Goal: Task Accomplishment & Management: Complete application form

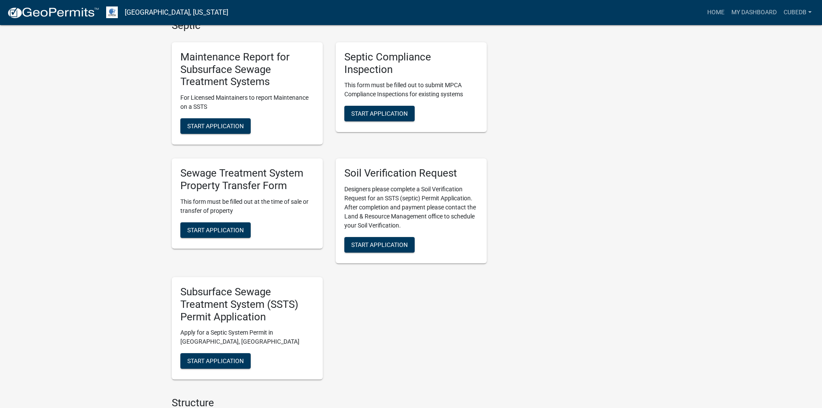
scroll to position [507, 0]
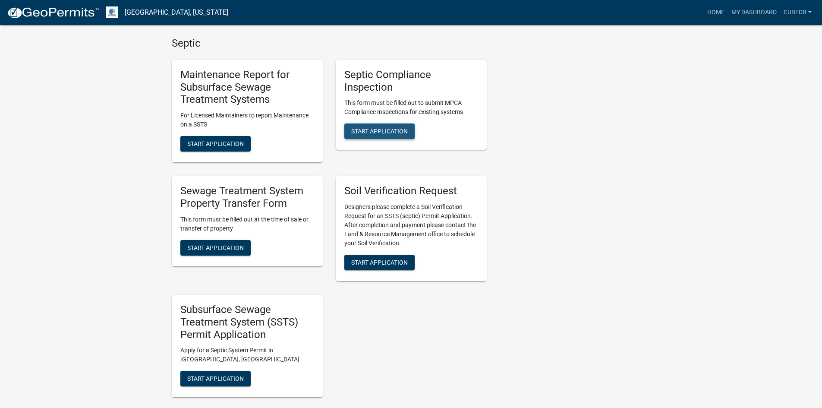
click at [360, 128] on span "Start Application" at bounding box center [379, 131] width 57 height 7
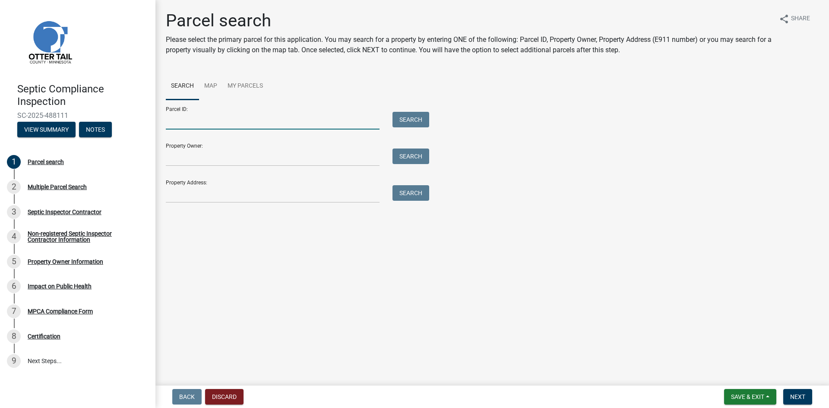
click at [219, 123] on input "Parcel ID:" at bounding box center [273, 121] width 214 height 18
paste input "16000990293000"
type input "16000990293000"
click at [416, 120] on button "Search" at bounding box center [410, 120] width 37 height 16
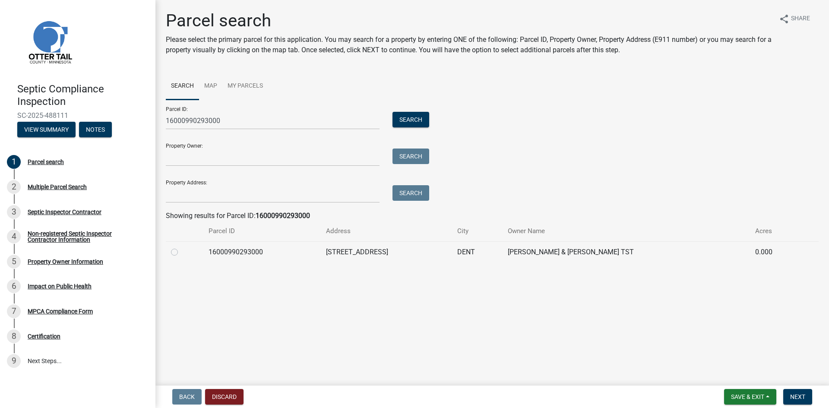
click at [181, 247] on label at bounding box center [181, 247] width 0 height 0
click at [181, 251] on input "radio" at bounding box center [184, 250] width 6 height 6
radio input "true"
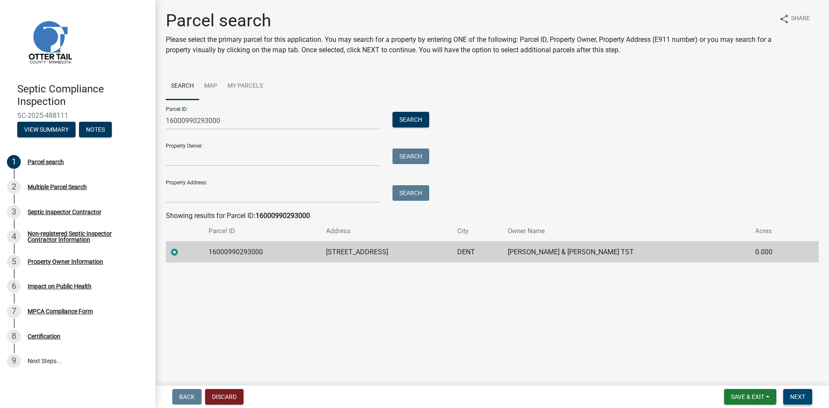
click at [797, 397] on span "Next" at bounding box center [797, 396] width 15 height 7
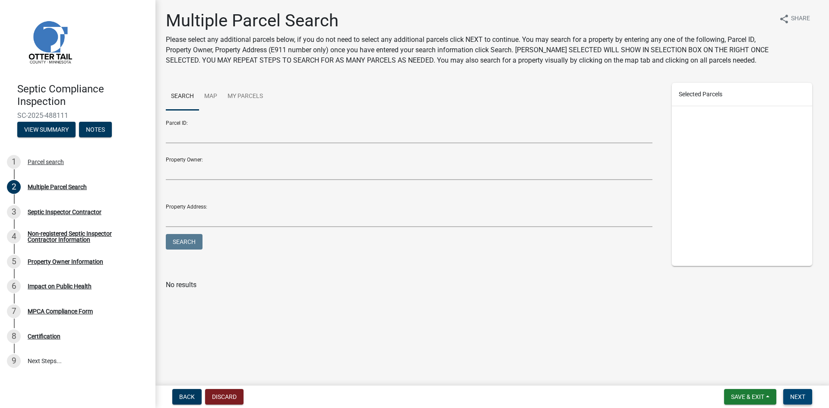
click at [794, 398] on span "Next" at bounding box center [797, 396] width 15 height 7
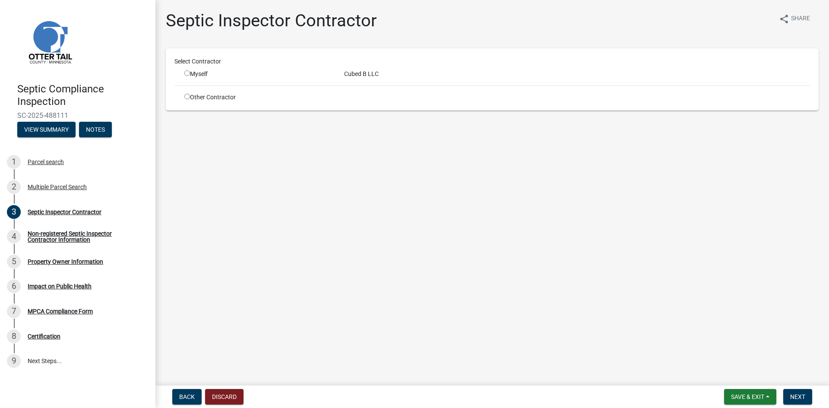
click at [184, 74] on input "radio" at bounding box center [187, 73] width 6 height 6
radio input "true"
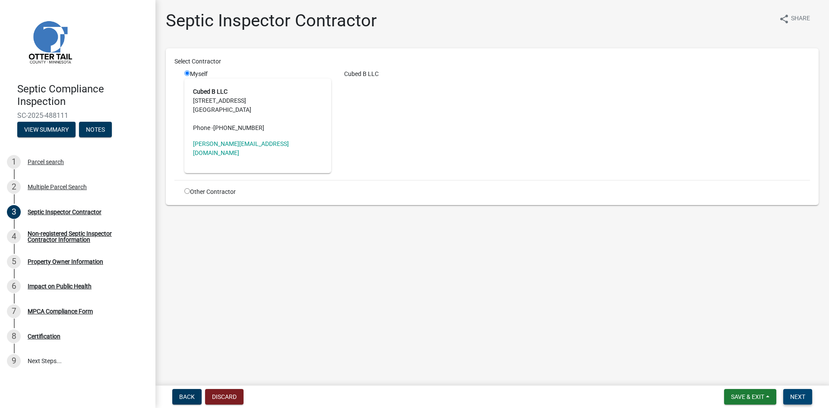
click at [799, 398] on span "Next" at bounding box center [797, 396] width 15 height 7
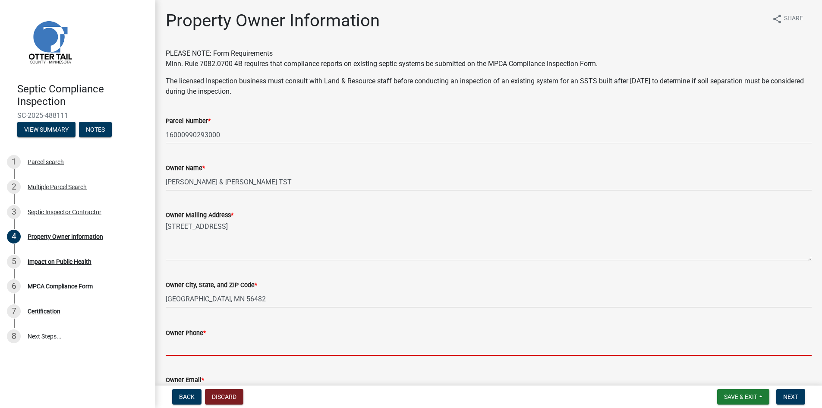
click at [212, 349] on input "Owner Phone *" at bounding box center [489, 347] width 646 height 18
paste input "[PHONE_NUMBER]"
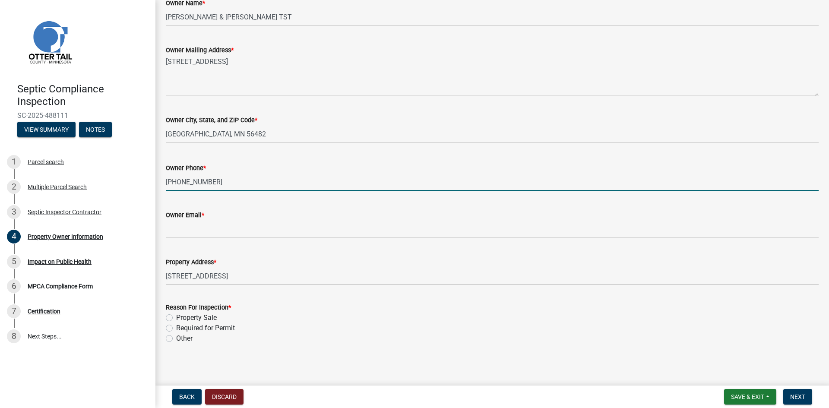
scroll to position [168, 0]
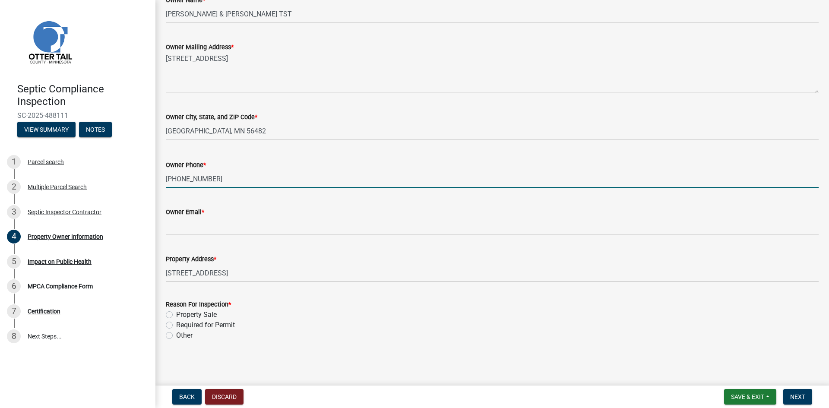
type input "[PHONE_NUMBER]"
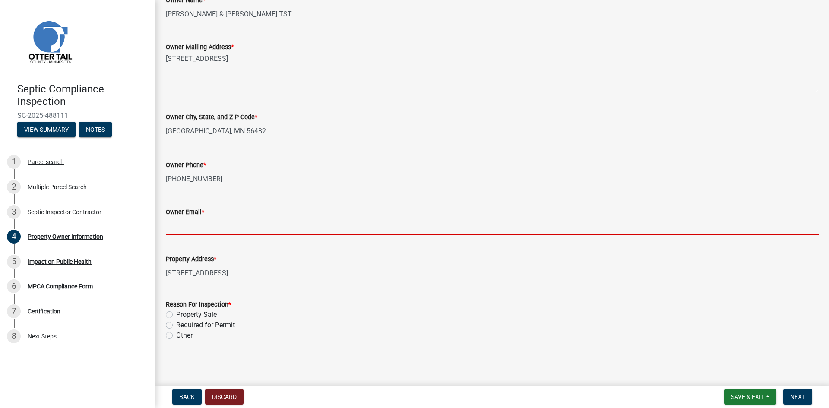
click at [204, 227] on input "Owner Email *" at bounding box center [492, 226] width 653 height 18
paste input "[EMAIL_ADDRESS][DOMAIN_NAME]"
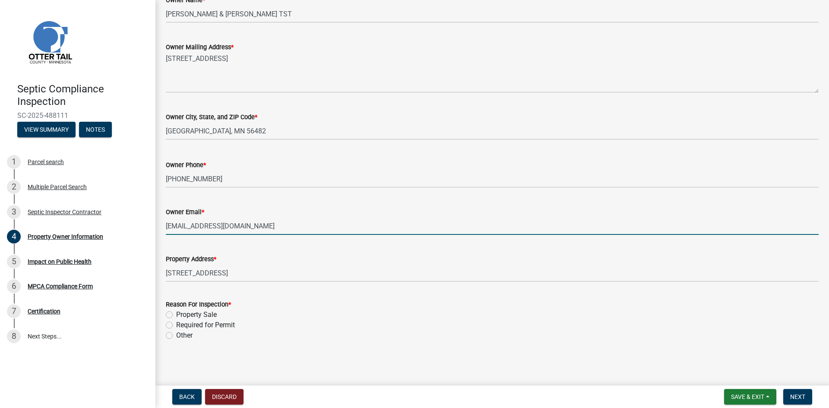
type input "[EMAIL_ADDRESS][DOMAIN_NAME]"
click at [176, 327] on label "Required for Permit" at bounding box center [205, 325] width 59 height 10
click at [176, 325] on input "Required for Permit" at bounding box center [179, 323] width 6 height 6
radio input "true"
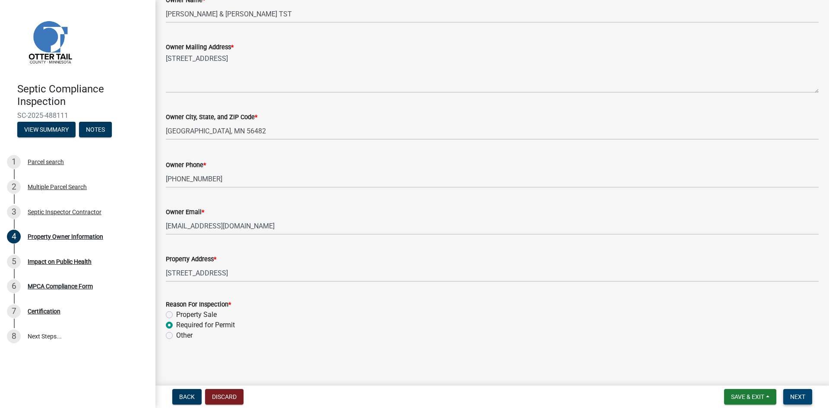
click at [787, 393] on button "Next" at bounding box center [797, 397] width 29 height 16
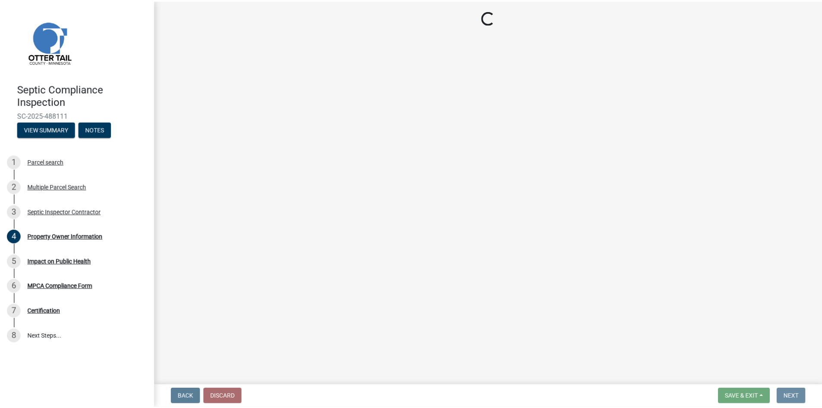
scroll to position [0, 0]
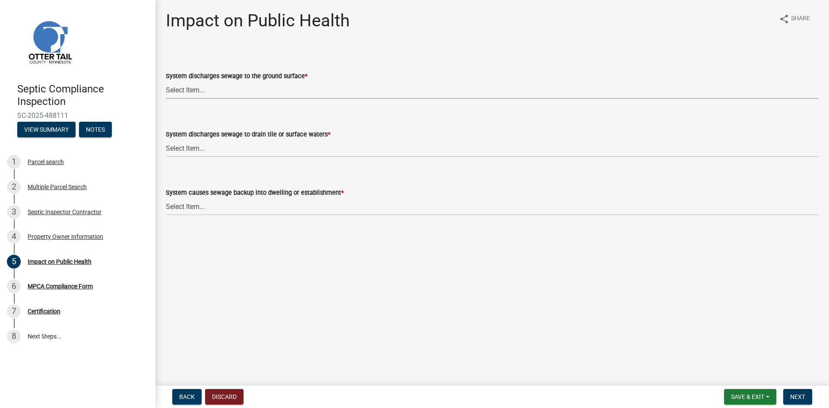
click at [213, 94] on select "Select Item... Yes No" at bounding box center [492, 90] width 653 height 18
click at [166, 81] on select "Select Item... Yes No" at bounding box center [492, 90] width 653 height 18
select select "9c5ef684-d0d4-4879-ab12-905ddbd81a72"
click at [192, 149] on select "Select Item... Yes No" at bounding box center [492, 148] width 653 height 18
click at [166, 139] on select "Select Item... Yes No" at bounding box center [492, 148] width 653 height 18
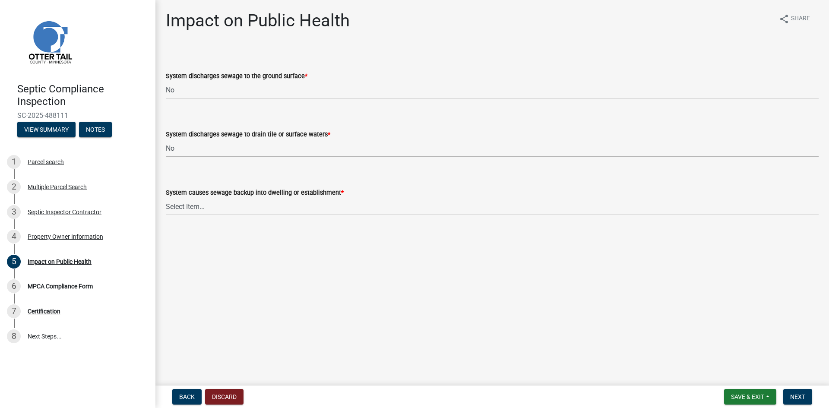
select select "7d491a2b-e9f0-4952-b474-53ca749b22af"
click at [204, 208] on select "Select Item... Yes No" at bounding box center [492, 207] width 653 height 18
click at [166, 198] on select "Select Item... Yes No" at bounding box center [492, 207] width 653 height 18
select select "6e07b46b-a403-4f3e-b4fc-218acc732c01"
click at [794, 396] on span "Next" at bounding box center [797, 396] width 15 height 7
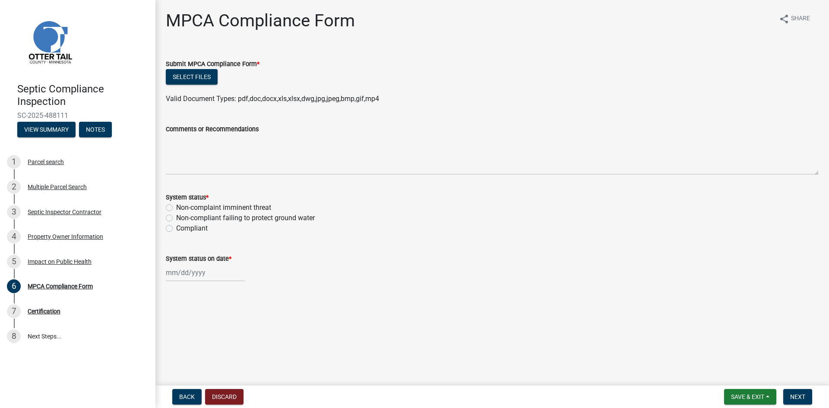
click at [176, 226] on label "Compliant" at bounding box center [192, 228] width 32 height 10
click at [176, 226] on input "Compliant" at bounding box center [179, 226] width 6 height 6
radio input "true"
click at [190, 275] on div at bounding box center [205, 273] width 79 height 18
select select "10"
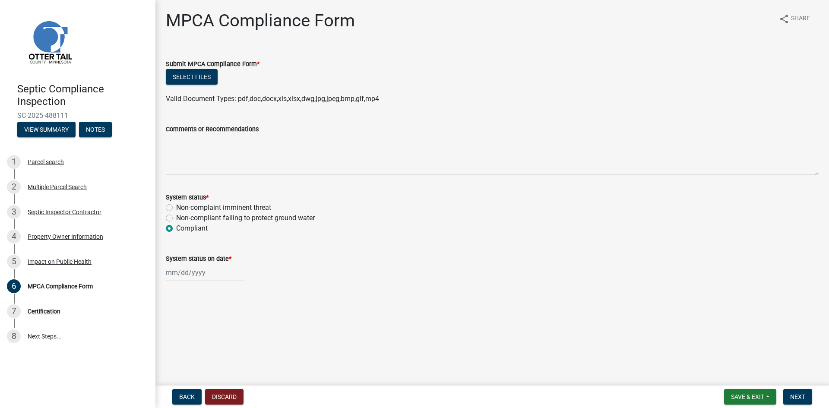
select select "2025"
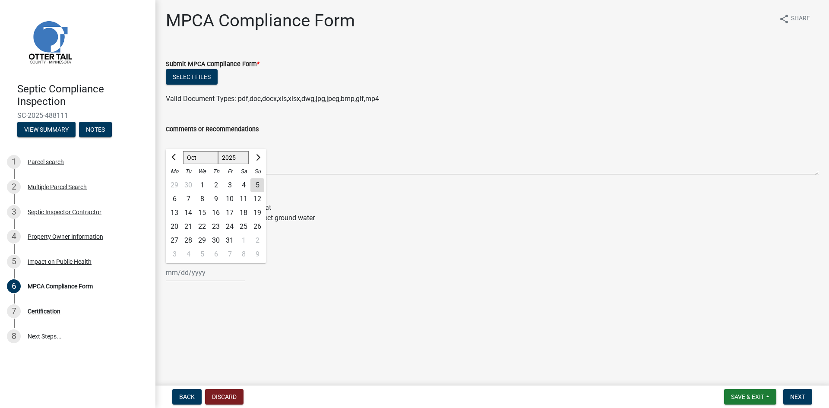
click at [230, 184] on div "3" at bounding box center [230, 185] width 14 height 14
type input "[DATE]"
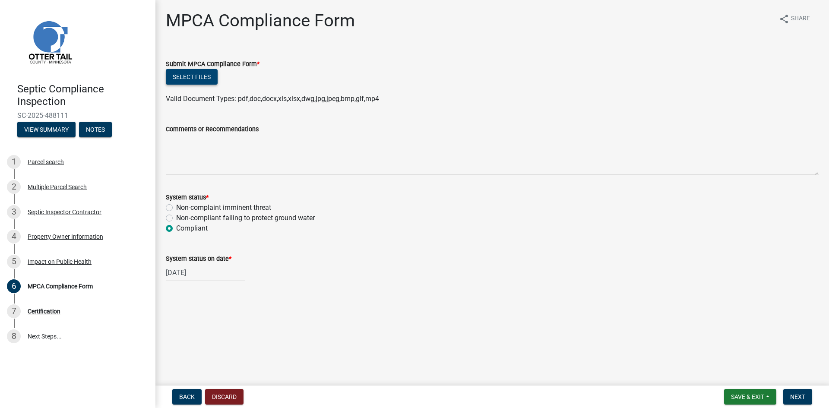
click at [194, 79] on button "Select files" at bounding box center [192, 77] width 52 height 16
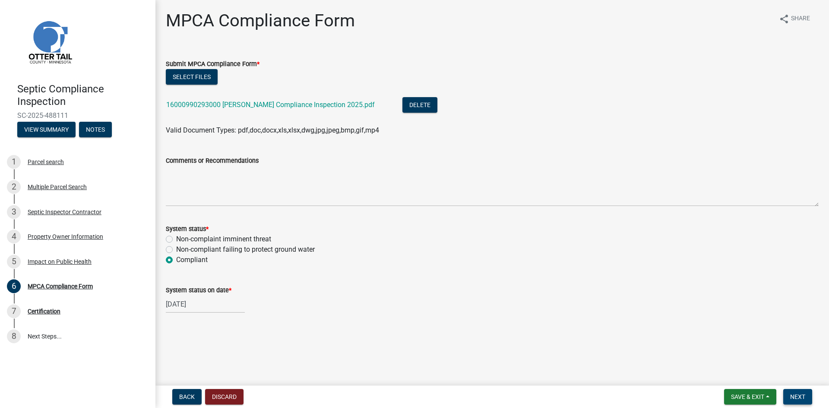
click at [798, 397] on span "Next" at bounding box center [797, 396] width 15 height 7
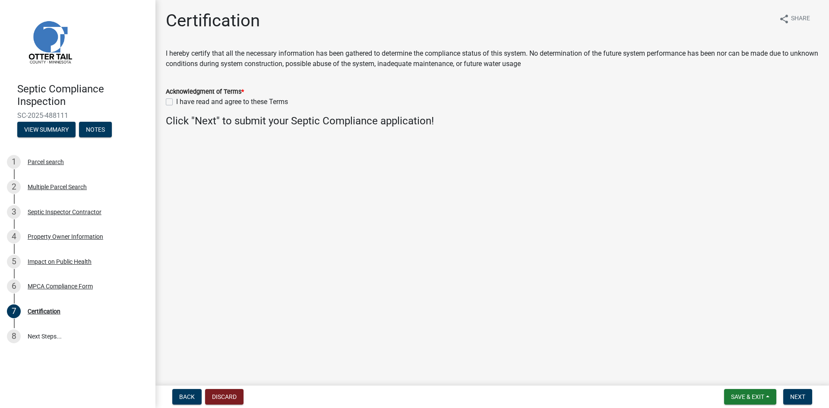
click at [176, 103] on label "I have read and agree to these Terms" at bounding box center [232, 102] width 112 height 10
click at [176, 102] on input "I have read and agree to these Terms" at bounding box center [179, 100] width 6 height 6
checkbox input "true"
click at [797, 396] on span "Next" at bounding box center [797, 396] width 15 height 7
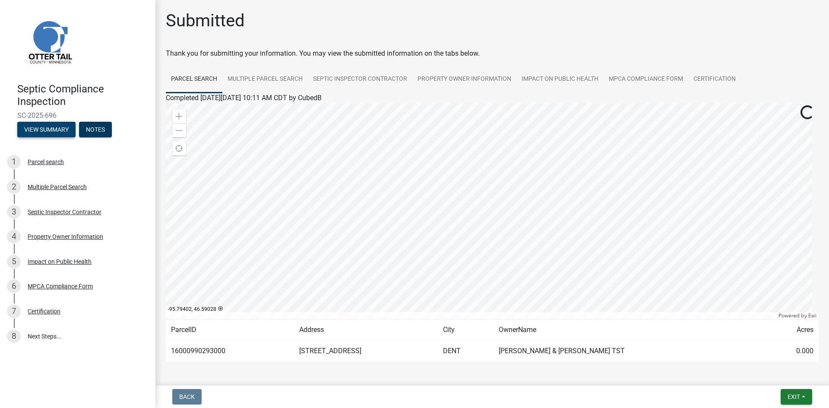
click at [60, 129] on button "View Summary" at bounding box center [46, 130] width 58 height 16
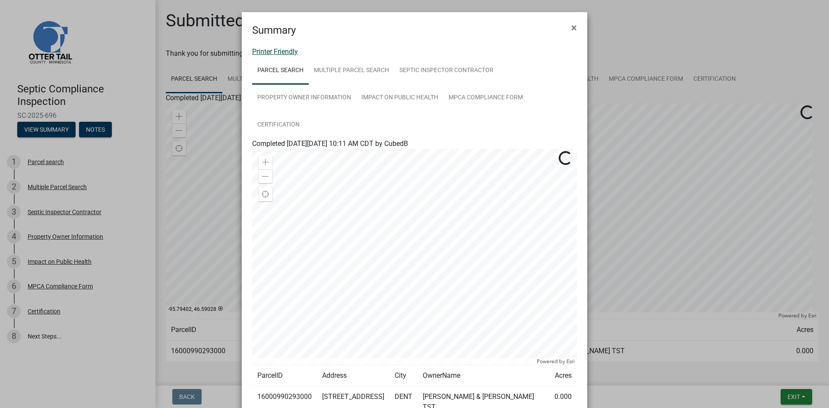
click at [284, 54] on link "Printer Friendly" at bounding box center [275, 51] width 46 height 8
click at [571, 25] on span "×" at bounding box center [574, 28] width 6 height 12
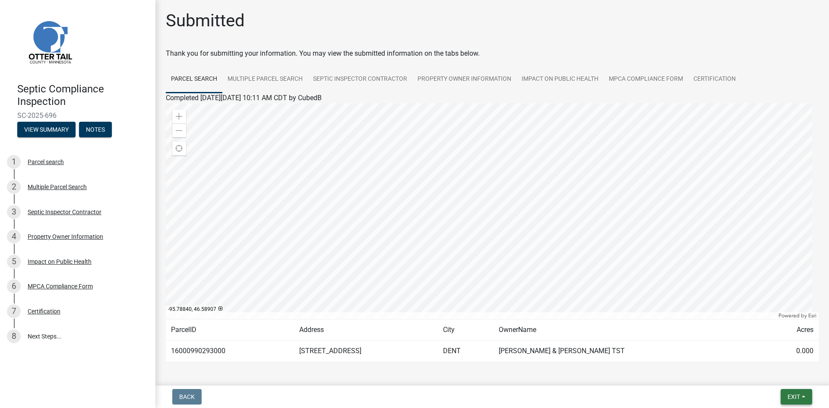
click at [787, 395] on span "Exit" at bounding box center [793, 396] width 13 height 7
click at [770, 372] on button "Save & Exit" at bounding box center [777, 374] width 69 height 21
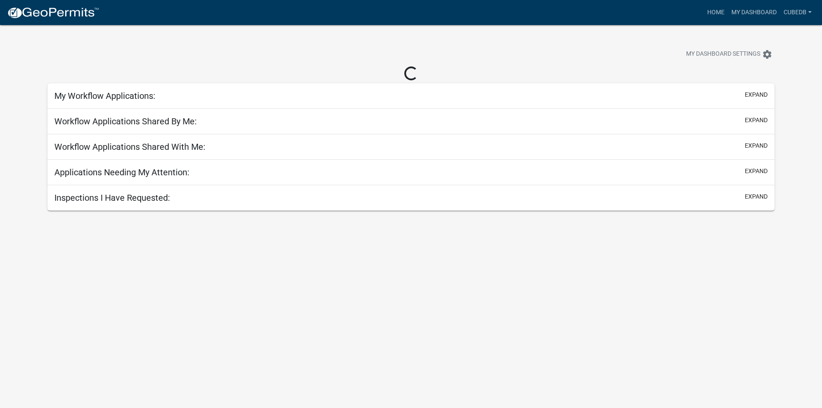
select select "3: 100"
